Goal: Information Seeking & Learning: Find contact information

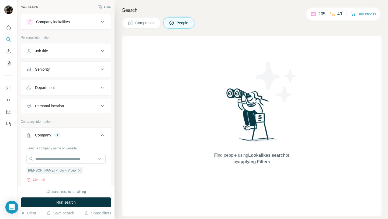
click at [145, 25] on span "Companies" at bounding box center [145, 22] width 20 height 5
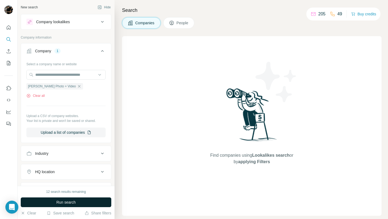
click at [70, 204] on span "Run search" at bounding box center [65, 201] width 19 height 5
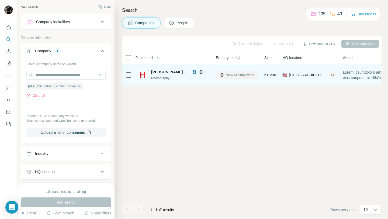
click at [245, 74] on span "View 64 employees" at bounding box center [240, 74] width 28 height 5
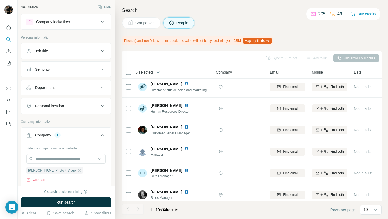
scroll to position [89, 0]
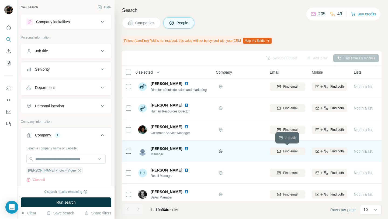
click at [299, 152] on div "Find email" at bounding box center [288, 151] width 36 height 5
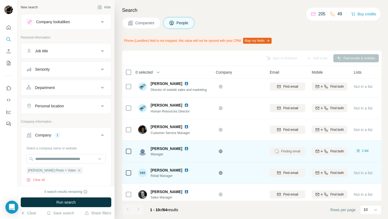
scroll to position [94, 0]
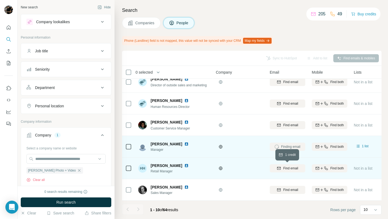
click at [294, 169] on span "Find email" at bounding box center [290, 168] width 15 height 5
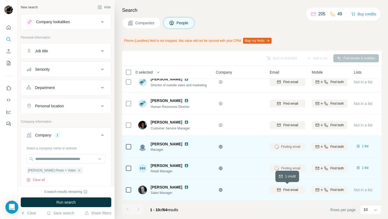
click at [285, 189] on span "Find email" at bounding box center [290, 189] width 15 height 5
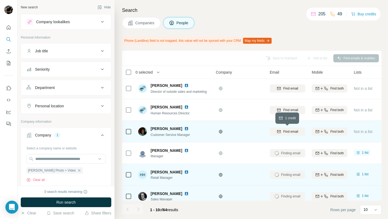
click at [285, 134] on span "Find email" at bounding box center [290, 131] width 15 height 5
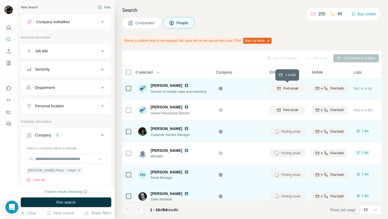
click at [281, 90] on div "Find email" at bounding box center [288, 88] width 36 height 5
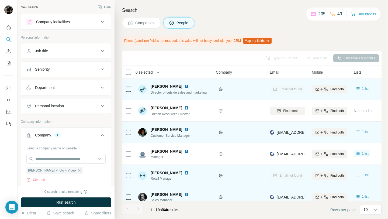
scroll to position [94, 0]
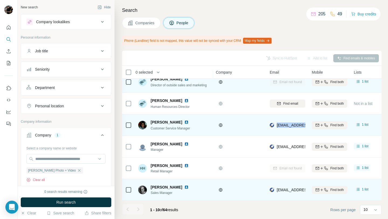
drag, startPoint x: 275, startPoint y: 125, endPoint x: 311, endPoint y: 127, distance: 36.2
click at [0, 0] on tr "[PERSON_NAME] Customer Service Manager [EMAIL_ADDRESS][DOMAIN_NAME] Find both 1…" at bounding box center [0, 0] width 0 height 0
copy tr "[EMAIL_ADDRESS][DOMAIN_NAME]"
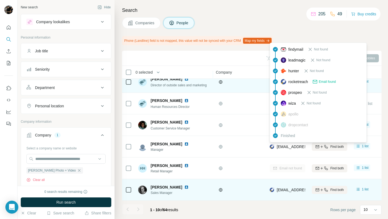
drag, startPoint x: 275, startPoint y: 146, endPoint x: 283, endPoint y: 144, distance: 8.0
click at [283, 144] on div "[EMAIL_ADDRESS][DOMAIN_NAME]" at bounding box center [303, 146] width 67 height 5
drag, startPoint x: 276, startPoint y: 147, endPoint x: 317, endPoint y: 145, distance: 41.0
click at [0, 0] on tr "[PERSON_NAME] Manager [EMAIL_ADDRESS][DOMAIN_NAME] Find both 1 list 🇺🇸 [GEOGRAP…" at bounding box center [0, 0] width 0 height 0
copy tr "[EMAIL_ADDRESS][DOMAIN_NAME]"
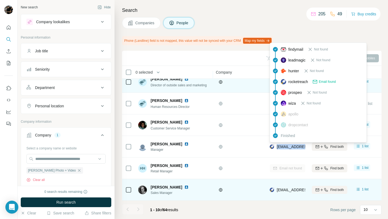
click at [281, 20] on div "Companies People" at bounding box center [251, 22] width 259 height 11
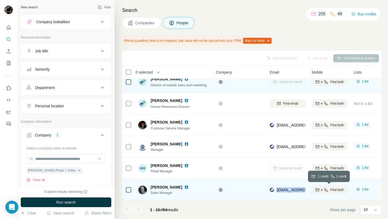
drag, startPoint x: 277, startPoint y: 190, endPoint x: 320, endPoint y: 188, distance: 42.9
click at [0, 0] on tr "[PERSON_NAME] Sales Manager [PERSON_NAME][EMAIL_ADDRESS][DOMAIN_NAME] Find both…" at bounding box center [0, 0] width 0 height 0
copy tr "[EMAIL_ADDRESS][DOMAIN_NAME]"
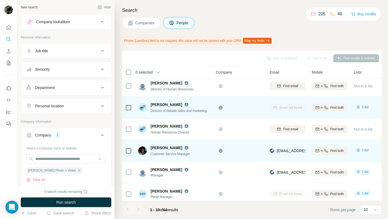
scroll to position [68, 0]
drag, startPoint x: 277, startPoint y: 151, endPoint x: 314, endPoint y: 152, distance: 37.5
click at [0, 0] on tr "[PERSON_NAME] Customer Service Manager [EMAIL_ADDRESS][DOMAIN_NAME] Find both 1…" at bounding box center [0, 0] width 0 height 0
copy tr "[EMAIL_ADDRESS][DOMAIN_NAME]"
drag, startPoint x: 150, startPoint y: 148, endPoint x: 176, endPoint y: 149, distance: 26.9
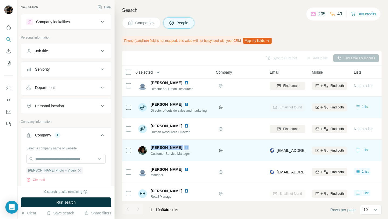
click at [176, 149] on div "[PERSON_NAME] Customer Service Manager" at bounding box center [166, 150] width 57 height 11
copy span "[PERSON_NAME]"
drag, startPoint x: 150, startPoint y: 154, endPoint x: 196, endPoint y: 158, distance: 45.4
click at [196, 158] on td "[PERSON_NAME] Customer Service Manager" at bounding box center [174, 151] width 78 height 22
copy span "Customer Service Manager"
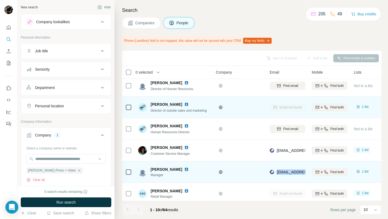
drag, startPoint x: 277, startPoint y: 172, endPoint x: 310, endPoint y: 171, distance: 33.1
click at [0, 0] on tr "[PERSON_NAME] Manager [EMAIL_ADDRESS][DOMAIN_NAME] Find both 1 list 🇺🇸 [GEOGRAP…" at bounding box center [0, 0] width 0 height 0
copy tr "[EMAIL_ADDRESS][DOMAIN_NAME]"
drag, startPoint x: 150, startPoint y: 169, endPoint x: 178, endPoint y: 169, distance: 28.8
click at [178, 169] on div "[PERSON_NAME] Manager" at bounding box center [166, 171] width 57 height 11
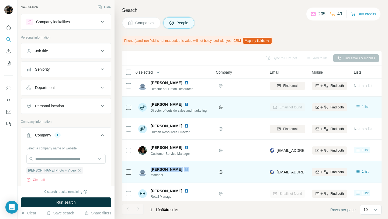
copy span "[PERSON_NAME]"
drag, startPoint x: 151, startPoint y: 175, endPoint x: 167, endPoint y: 175, distance: 16.4
click at [167, 175] on span "Manager" at bounding box center [173, 174] width 44 height 5
copy span "Manager"
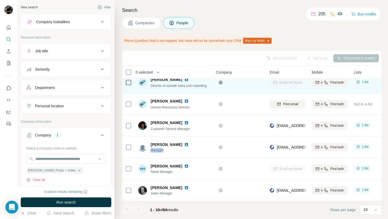
scroll to position [94, 0]
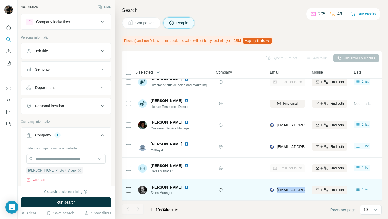
drag, startPoint x: 275, startPoint y: 190, endPoint x: 311, endPoint y: 192, distance: 35.6
click at [0, 0] on tr "[PERSON_NAME] Sales Manager [PERSON_NAME][EMAIL_ADDRESS][DOMAIN_NAME] Find both…" at bounding box center [0, 0] width 0 height 0
copy tr "[EMAIL_ADDRESS][DOMAIN_NAME]"
drag, startPoint x: 150, startPoint y: 185, endPoint x: 176, endPoint y: 194, distance: 27.6
click at [176, 194] on div "[PERSON_NAME] Sales Manager" at bounding box center [173, 189] width 44 height 11
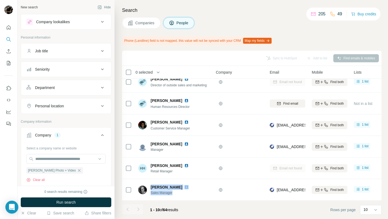
click at [150, 25] on span "Companies" at bounding box center [145, 22] width 20 height 5
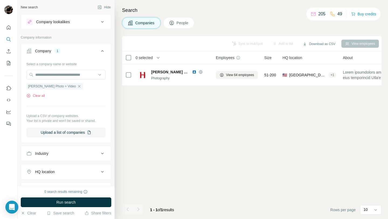
scroll to position [0, 0]
click at [78, 86] on icon "button" at bounding box center [79, 86] width 2 height 2
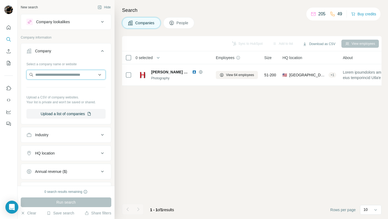
click at [63, 76] on input "text" at bounding box center [65, 75] width 79 height 10
paste input "**********"
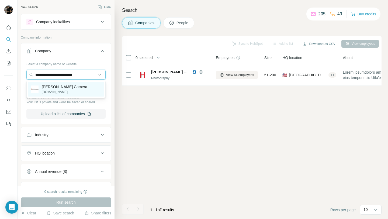
type input "**********"
click at [83, 87] on div "[PERSON_NAME] Camera [DOMAIN_NAME]" at bounding box center [66, 89] width 77 height 15
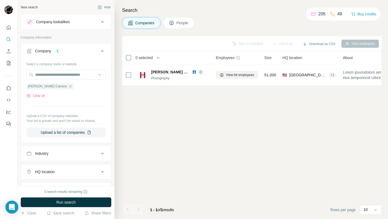
click at [183, 22] on span "People" at bounding box center [182, 22] width 12 height 5
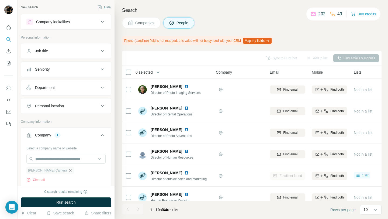
click at [69, 171] on icon "button" at bounding box center [70, 170] width 2 height 2
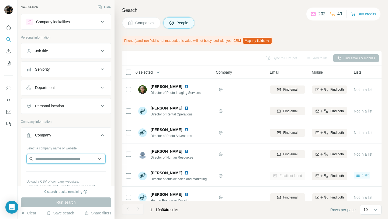
click at [68, 161] on input "text" at bounding box center [65, 159] width 79 height 10
paste input "**********"
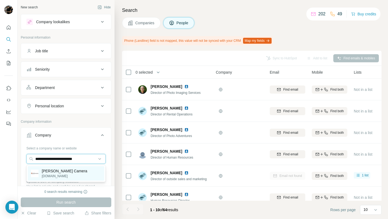
type input "**********"
click at [62, 173] on p "[PERSON_NAME] Camera" at bounding box center [65, 170] width 46 height 5
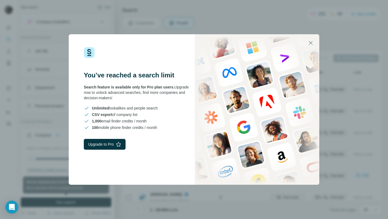
click at [312, 43] on icon "button" at bounding box center [310, 43] width 6 height 6
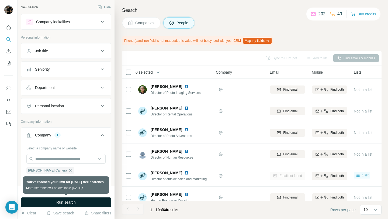
click at [140, 24] on span "Companies" at bounding box center [145, 22] width 20 height 5
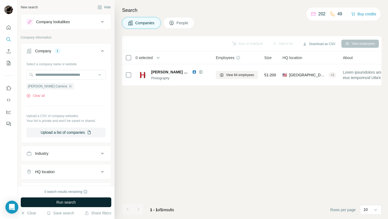
click at [67, 202] on span "Run search" at bounding box center [65, 201] width 19 height 5
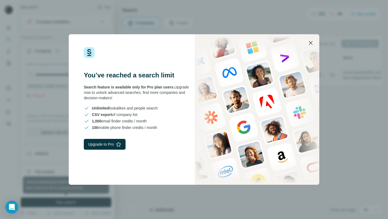
click at [310, 45] on icon "button" at bounding box center [310, 43] width 6 height 6
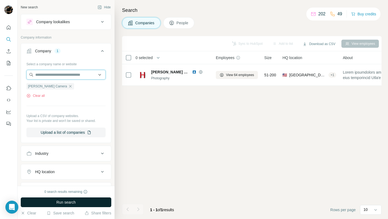
click at [64, 74] on input "text" at bounding box center [65, 75] width 79 height 10
click at [155, 109] on div "Sync to HubSpot Add to list Download as CSV View employees 0 selected Companies…" at bounding box center [251, 127] width 259 height 183
click at [183, 24] on span "People" at bounding box center [182, 22] width 12 height 5
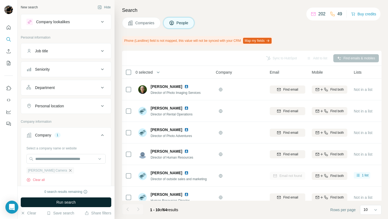
click at [69, 171] on icon "button" at bounding box center [70, 170] width 2 height 2
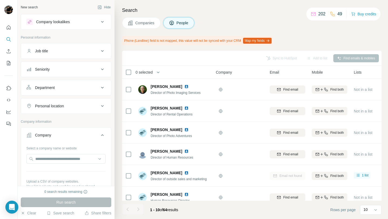
click at [148, 23] on span "Companies" at bounding box center [145, 22] width 20 height 5
